Goal: Entertainment & Leisure: Consume media (video, audio)

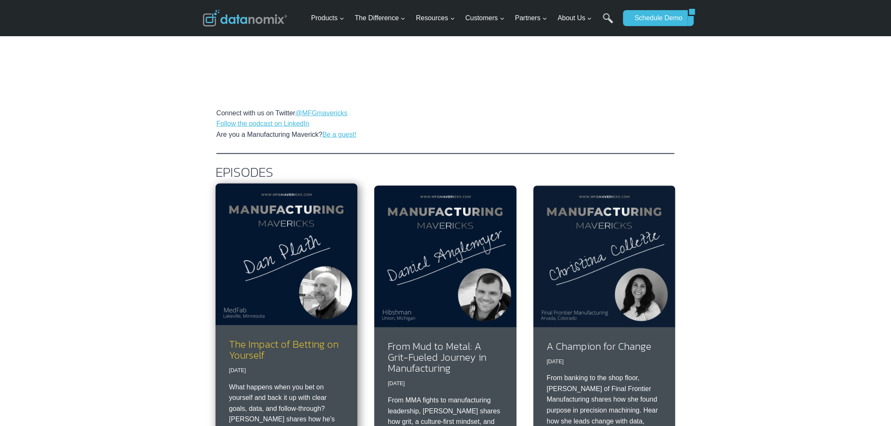
scroll to position [312, 0]
click at [267, 339] on link "The Impact of Betting on Yourself" at bounding box center [283, 350] width 109 height 26
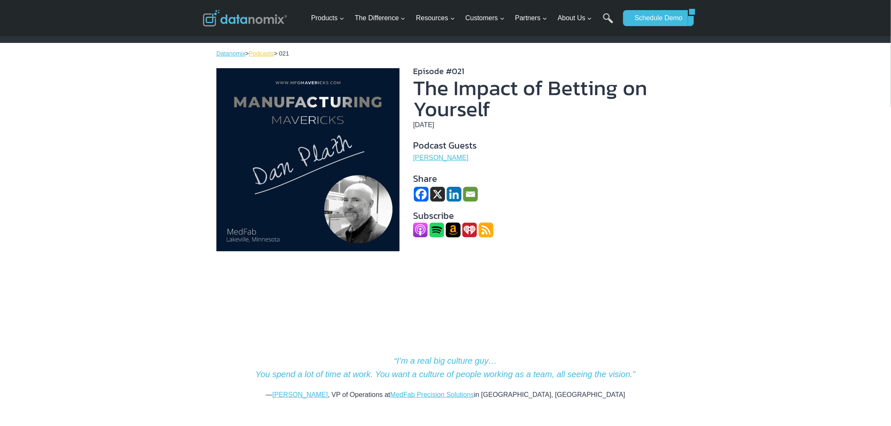
click at [265, 51] on link "Podcasts" at bounding box center [261, 53] width 25 height 7
